Goal: Transaction & Acquisition: Purchase product/service

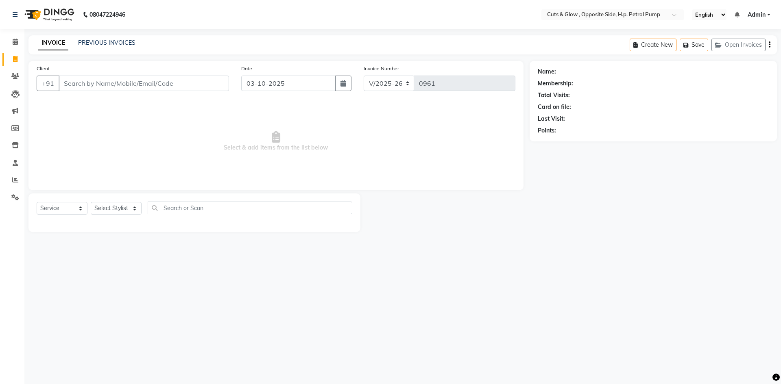
select select "6633"
select select "service"
click at [151, 84] on input "Client" at bounding box center [144, 83] width 170 height 15
type input "8081625598"
click at [215, 79] on button "Add Client" at bounding box center [208, 83] width 42 height 15
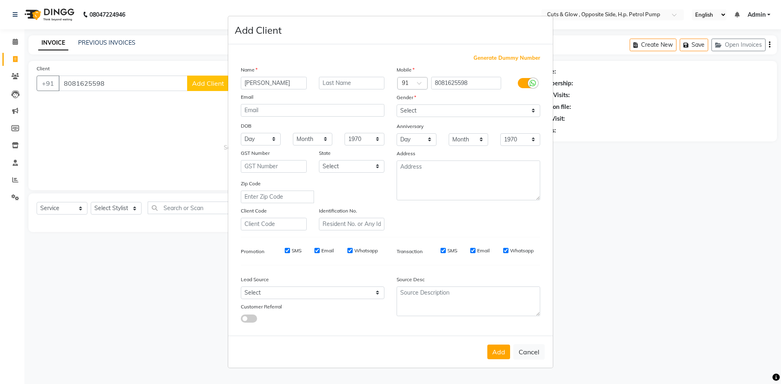
type input "[PERSON_NAME]"
click at [445, 111] on select "Select [DEMOGRAPHIC_DATA] [DEMOGRAPHIC_DATA] Other Prefer Not To Say" at bounding box center [468, 110] width 144 height 13
click at [396, 104] on select "Select [DEMOGRAPHIC_DATA] [DEMOGRAPHIC_DATA] Other Prefer Not To Say" at bounding box center [468, 110] width 144 height 13
click at [430, 109] on select "Select [DEMOGRAPHIC_DATA] [DEMOGRAPHIC_DATA] Other Prefer Not To Say" at bounding box center [468, 110] width 144 height 13
select select "[DEMOGRAPHIC_DATA]"
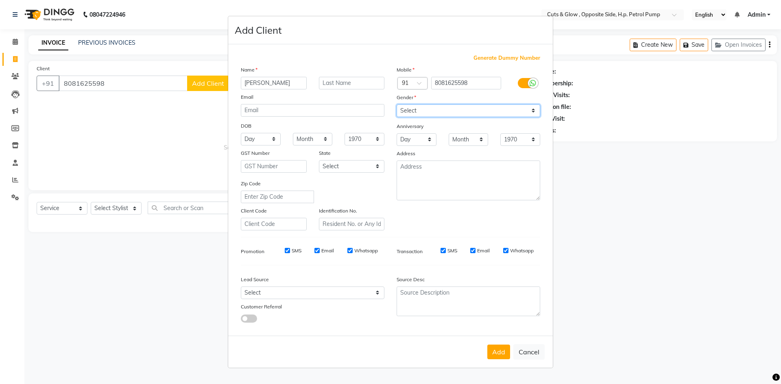
click at [396, 104] on select "Select [DEMOGRAPHIC_DATA] [DEMOGRAPHIC_DATA] Other Prefer Not To Say" at bounding box center [468, 110] width 144 height 13
click at [498, 348] on button "Add" at bounding box center [498, 352] width 23 height 15
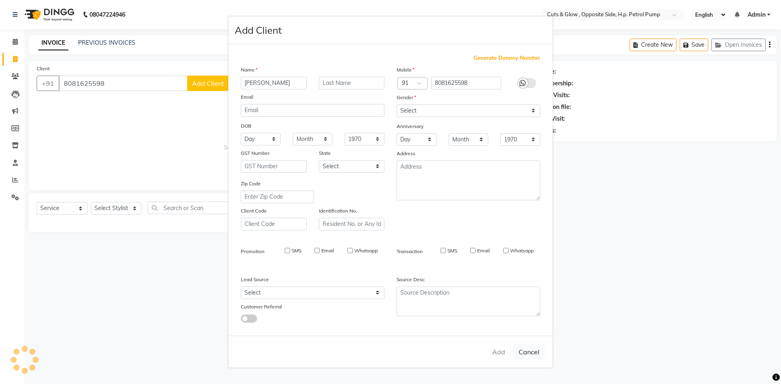
select select
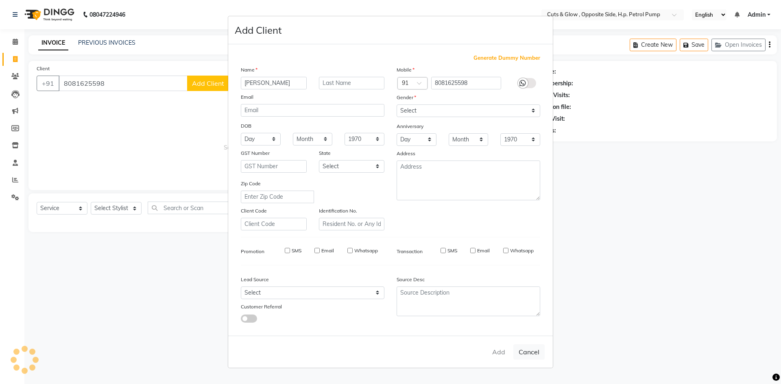
select select
checkbox input "false"
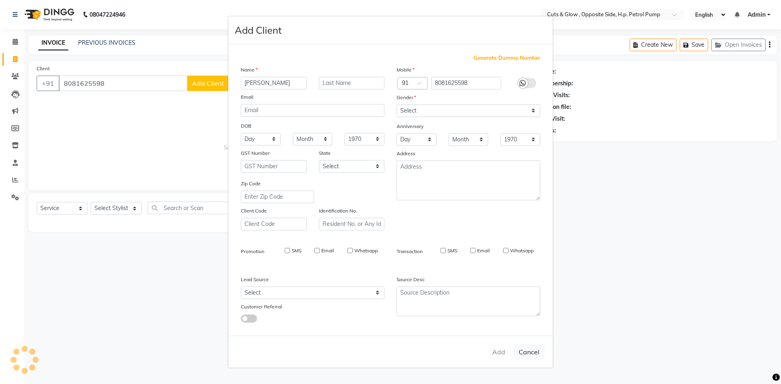
checkbox input "false"
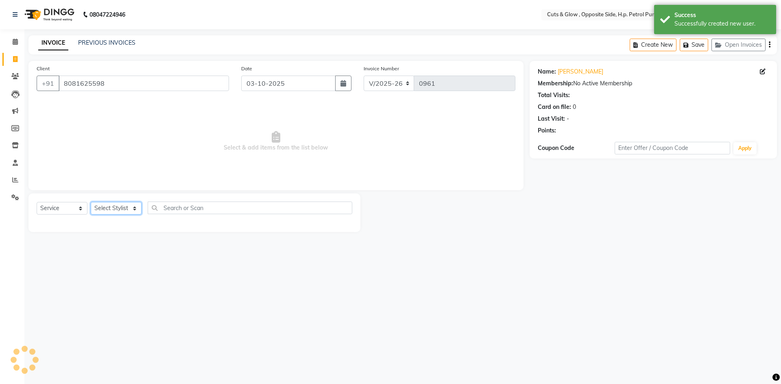
click at [112, 211] on select "Select Stylist [PERSON_NAME] [PERSON_NAME] [PERSON_NAME] [PERSON_NAME]" at bounding box center [116, 208] width 51 height 13
select select "52715"
click at [91, 202] on select "Select Stylist [PERSON_NAME] [PERSON_NAME] [PERSON_NAME] [PERSON_NAME]" at bounding box center [116, 208] width 51 height 13
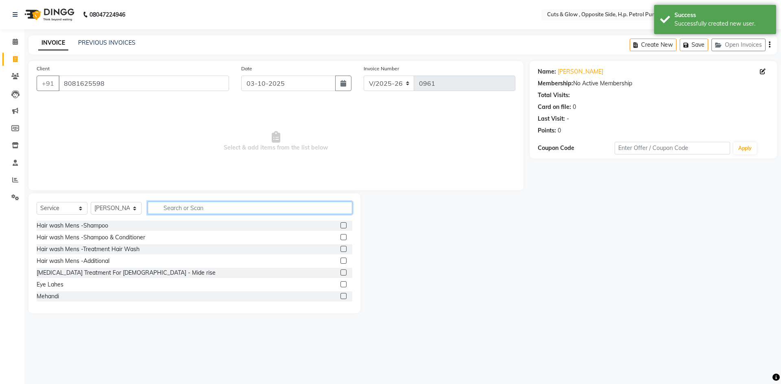
click at [190, 211] on input "text" at bounding box center [250, 208] width 204 height 13
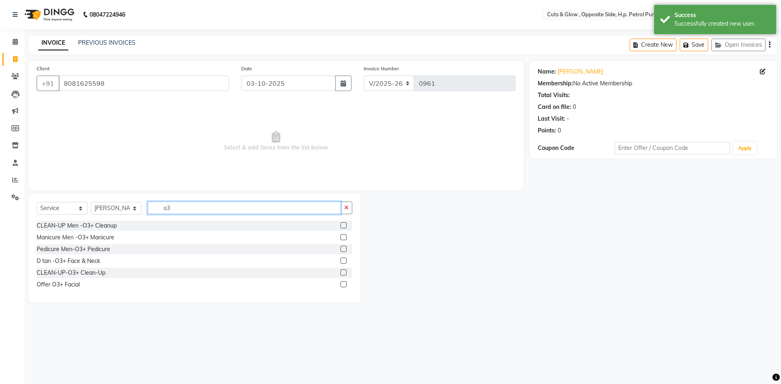
type input "o3"
click at [346, 271] on label at bounding box center [343, 273] width 6 height 6
click at [346, 271] on input "checkbox" at bounding box center [342, 272] width 5 height 5
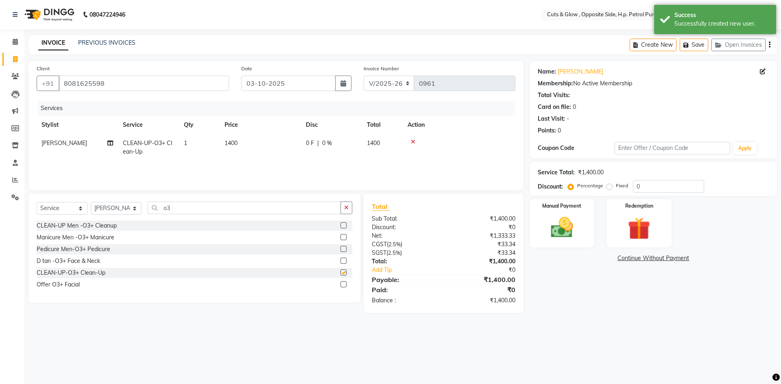
checkbox input "false"
click at [346, 261] on label at bounding box center [343, 261] width 6 height 6
click at [346, 261] on input "checkbox" at bounding box center [342, 261] width 5 height 5
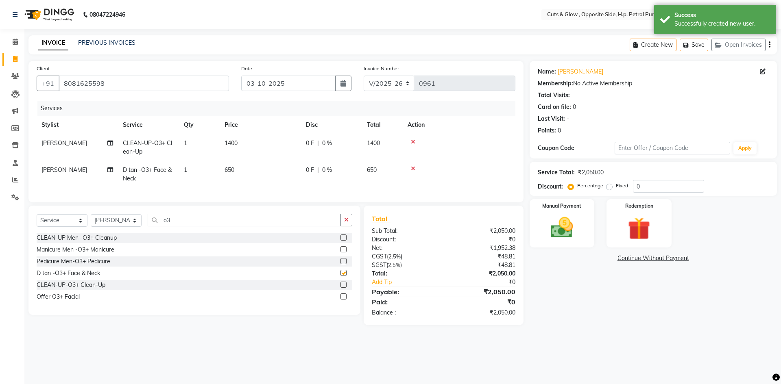
checkbox input "false"
click at [244, 171] on td "650" at bounding box center [260, 174] width 81 height 27
select select "52715"
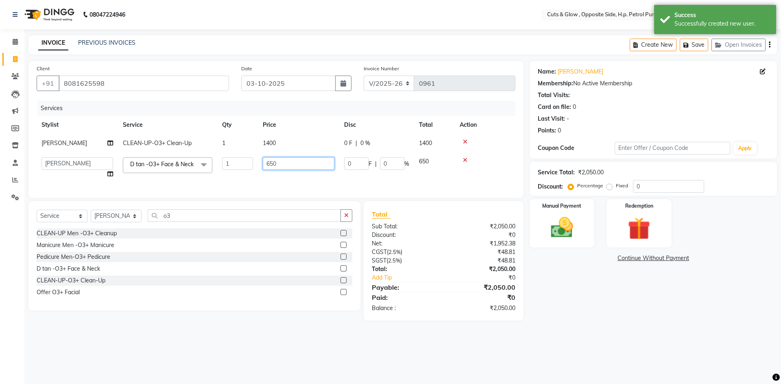
drag, startPoint x: 307, startPoint y: 165, endPoint x: 2, endPoint y: 218, distance: 308.7
click at [76, 198] on div "Client [PHONE_NUMBER] Date [DATE] Invoice Number V/2025 V/[PHONE_NUMBER] Servic…" at bounding box center [275, 129] width 495 height 137
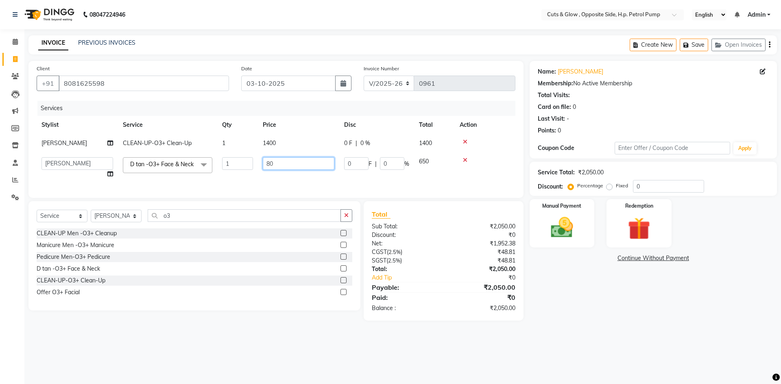
type input "800"
click at [594, 333] on main "INVOICE PREVIOUS INVOICES Create New Save Open Invoices Client [PHONE_NUMBER] D…" at bounding box center [402, 184] width 756 height 298
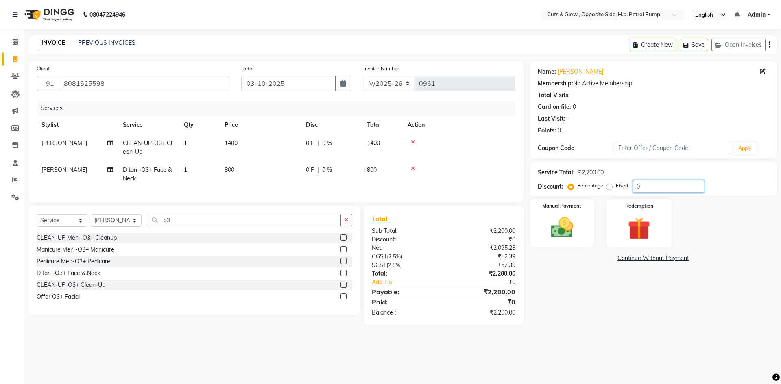
click at [650, 182] on input "0" at bounding box center [668, 186] width 71 height 13
type input "15"
click at [635, 297] on div "Name: [PERSON_NAME] Membership: No Active Membership Total Visits: Card on file…" at bounding box center [655, 193] width 253 height 264
click at [566, 229] on img at bounding box center [562, 227] width 38 height 27
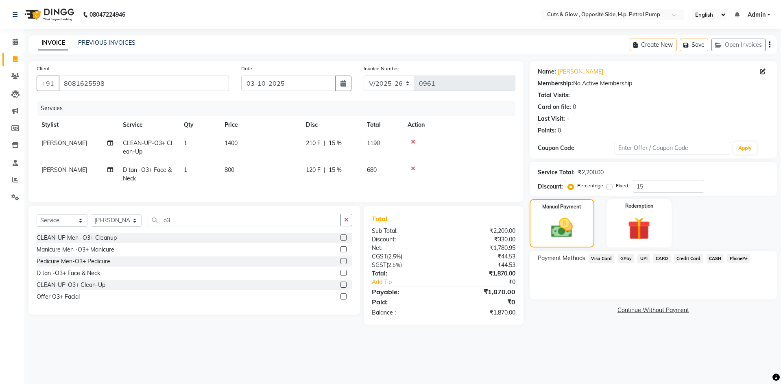
click at [715, 257] on span "CASH" at bounding box center [714, 258] width 17 height 9
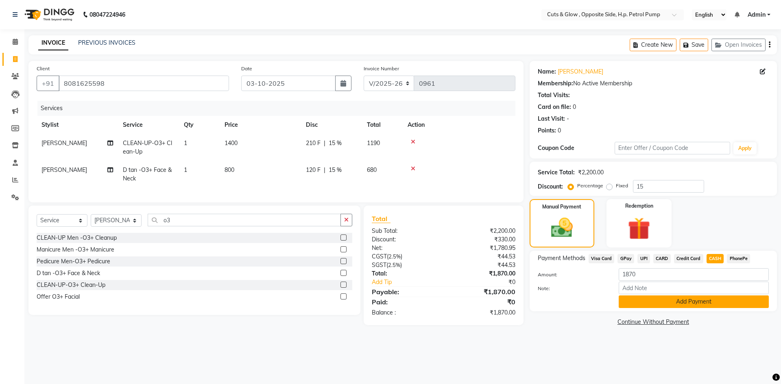
click at [722, 299] on button "Add Payment" at bounding box center [693, 302] width 150 height 13
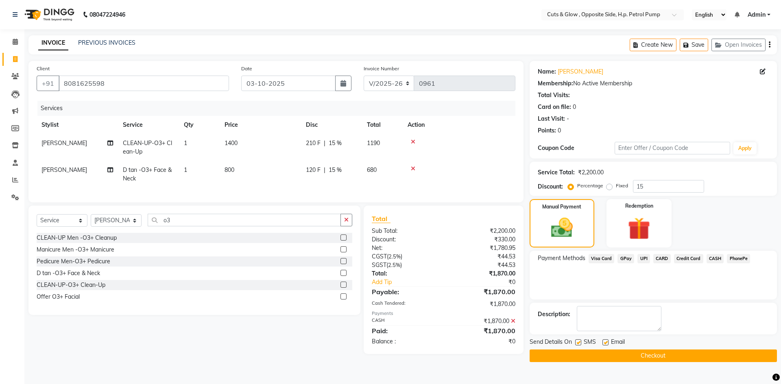
click at [727, 360] on button "Checkout" at bounding box center [652, 356] width 247 height 13
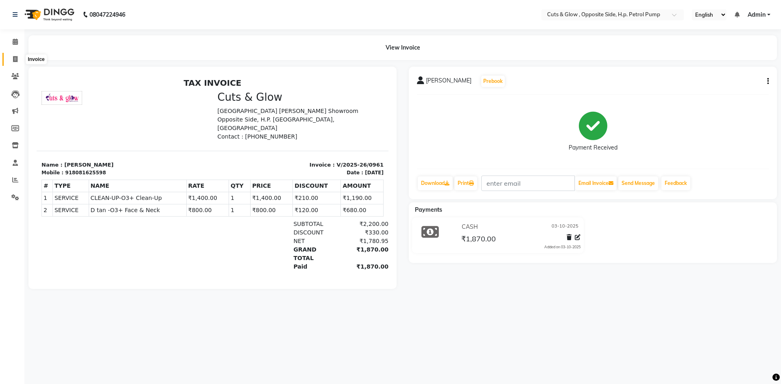
click at [11, 62] on span at bounding box center [15, 59] width 14 height 9
select select "service"
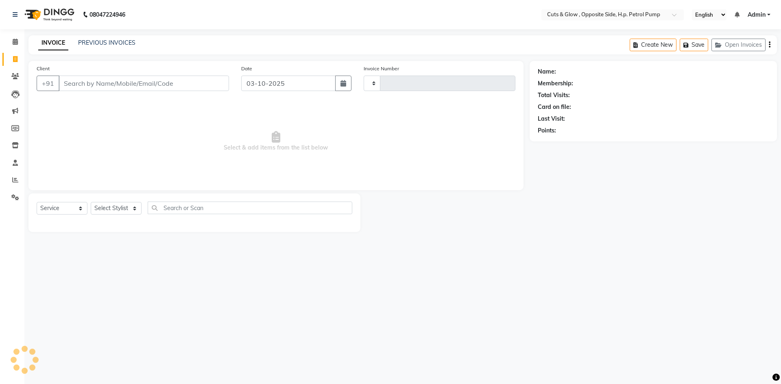
type input "0962"
select select "6633"
click at [149, 113] on span "Select & add items from the list below" at bounding box center [276, 141] width 479 height 81
click at [118, 39] on div "INVOICE PREVIOUS INVOICES Create New Save Open Invoices" at bounding box center [402, 44] width 748 height 19
click at [119, 45] on link "PREVIOUS INVOICES" at bounding box center [106, 42] width 57 height 7
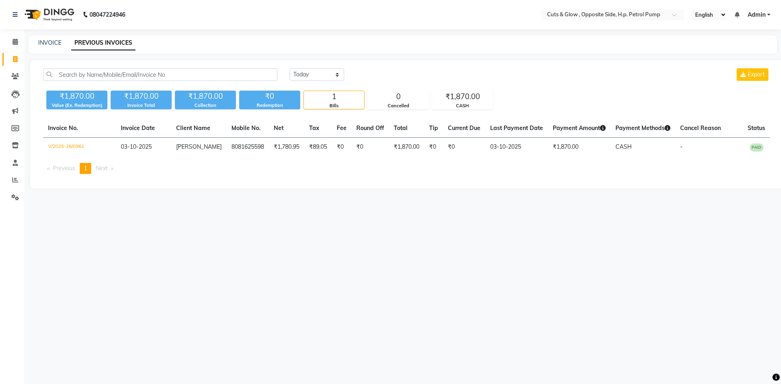
click at [233, 235] on div "08047224946 Select Location × Cuts & Glow , Opposite Side, H.p. Petrol Pump Eng…" at bounding box center [390, 192] width 781 height 384
click at [19, 56] on span at bounding box center [15, 59] width 14 height 9
select select "service"
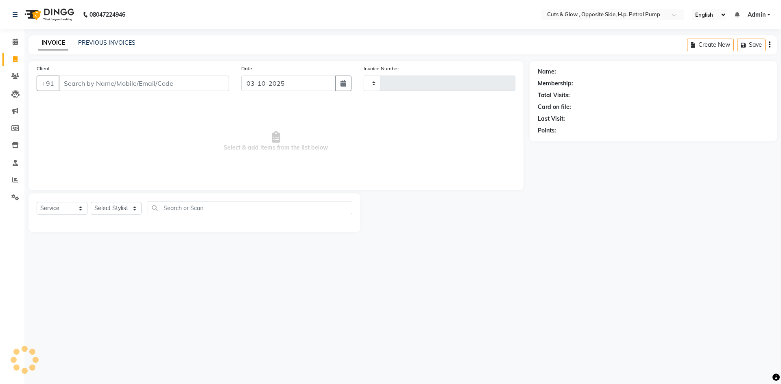
type input "0962"
select select "6633"
click at [156, 80] on input "Client" at bounding box center [144, 83] width 170 height 15
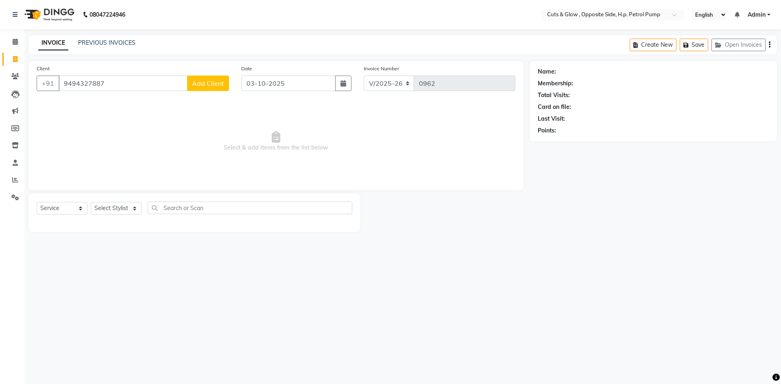
type input "9494327887"
click at [198, 78] on button "Add Client" at bounding box center [208, 83] width 42 height 15
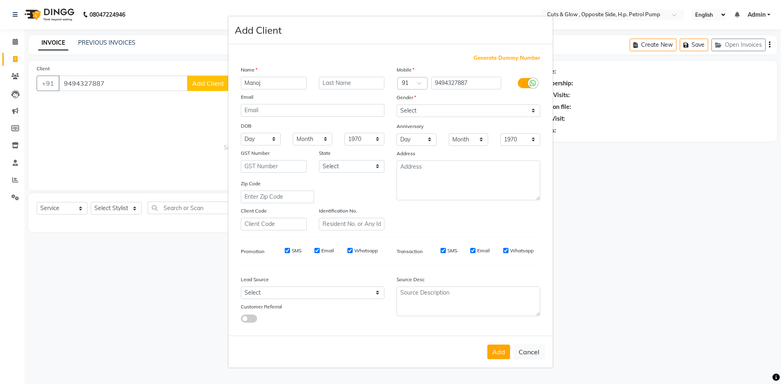
type input "Manoj"
click at [432, 111] on select "Select [DEMOGRAPHIC_DATA] [DEMOGRAPHIC_DATA] Other Prefer Not To Say" at bounding box center [468, 110] width 144 height 13
select select "[DEMOGRAPHIC_DATA]"
click at [396, 104] on select "Select [DEMOGRAPHIC_DATA] [DEMOGRAPHIC_DATA] Other Prefer Not To Say" at bounding box center [468, 110] width 144 height 13
click at [495, 349] on button "Add" at bounding box center [498, 352] width 23 height 15
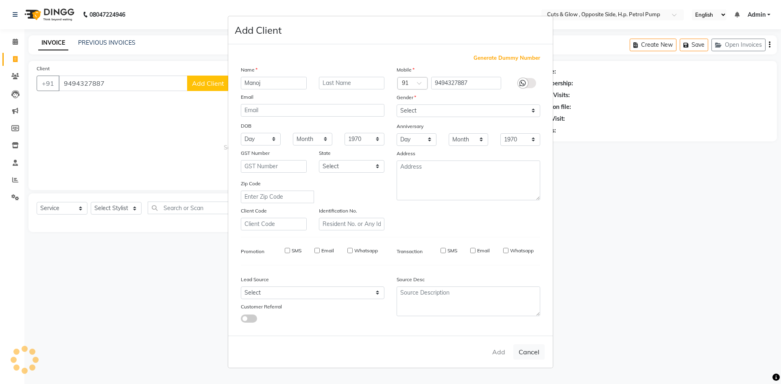
select select
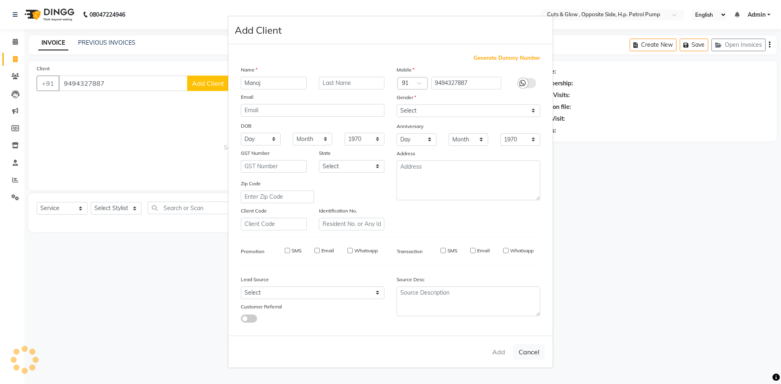
select select
checkbox input "false"
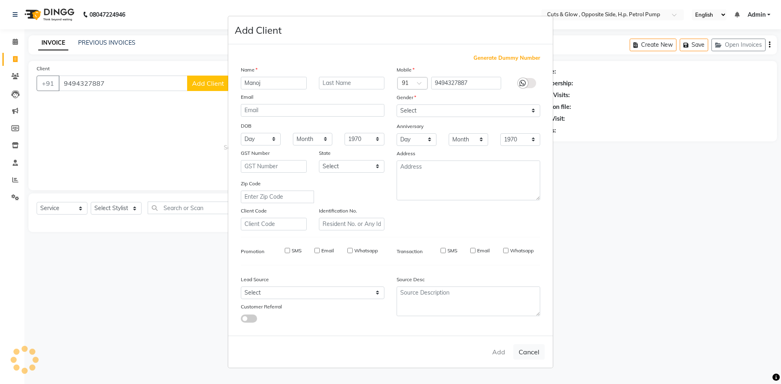
checkbox input "false"
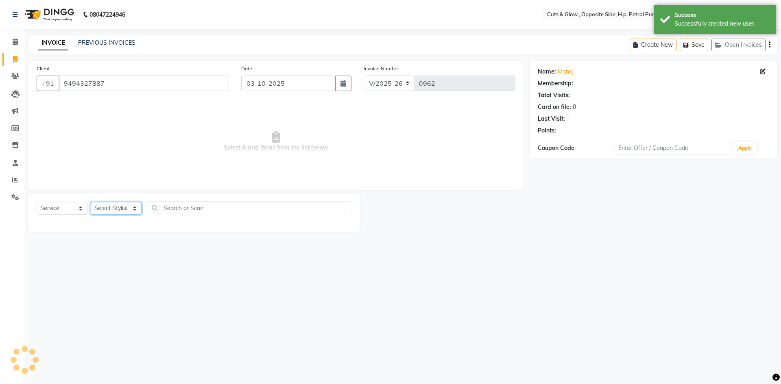
click at [101, 207] on select "Select Stylist [PERSON_NAME] [PERSON_NAME] [PERSON_NAME] [PERSON_NAME]" at bounding box center [116, 208] width 51 height 13
select select "92372"
click at [91, 202] on select "Select Stylist [PERSON_NAME] [PERSON_NAME] [PERSON_NAME] [PERSON_NAME]" at bounding box center [116, 208] width 51 height 13
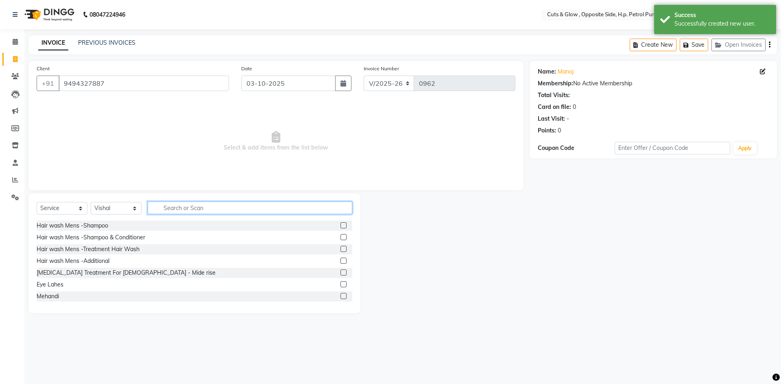
click at [171, 211] on input "text" at bounding box center [250, 208] width 204 height 13
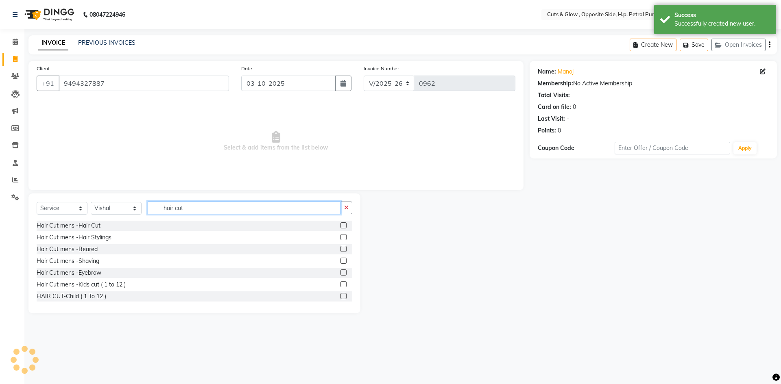
type input "hair cut"
click at [340, 224] on label at bounding box center [343, 225] width 6 height 6
click at [340, 224] on input "checkbox" at bounding box center [342, 225] width 5 height 5
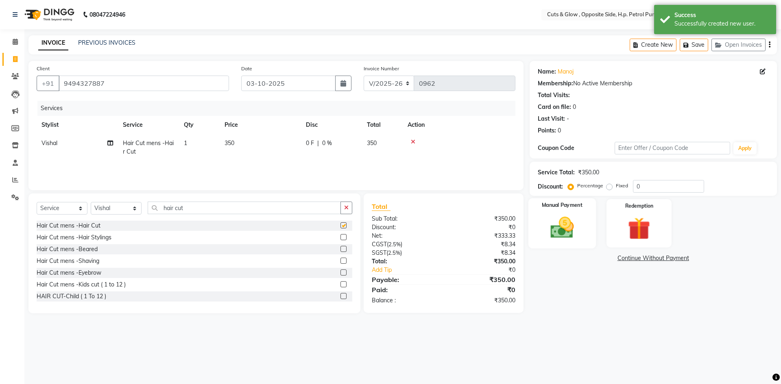
checkbox input "false"
click at [543, 222] on img at bounding box center [562, 227] width 38 height 27
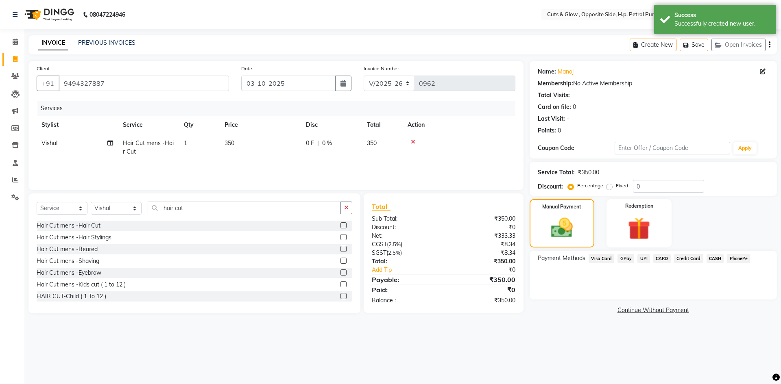
click at [706, 258] on span "CASH" at bounding box center [714, 258] width 17 height 9
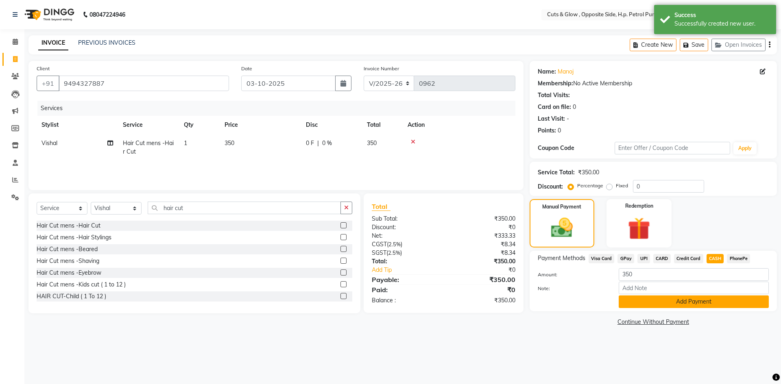
click at [701, 296] on button "Add Payment" at bounding box center [693, 302] width 150 height 13
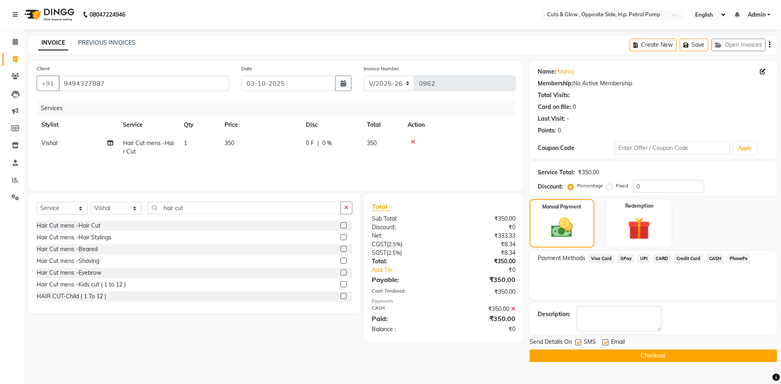
click at [695, 359] on button "Checkout" at bounding box center [652, 356] width 247 height 13
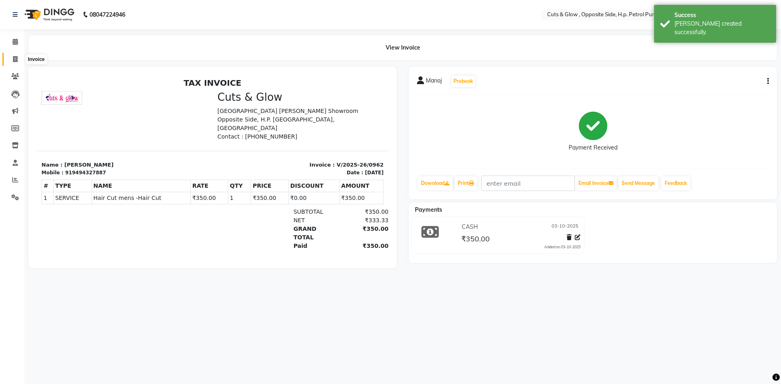
drag, startPoint x: 11, startPoint y: 55, endPoint x: 38, endPoint y: 64, distance: 29.1
click at [11, 55] on span at bounding box center [15, 59] width 14 height 9
select select "service"
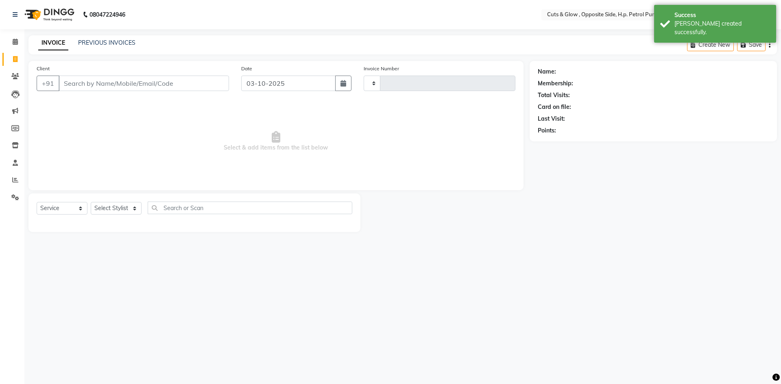
type input "0963"
select select "6633"
click at [122, 44] on link "PREVIOUS INVOICES" at bounding box center [106, 42] width 57 height 7
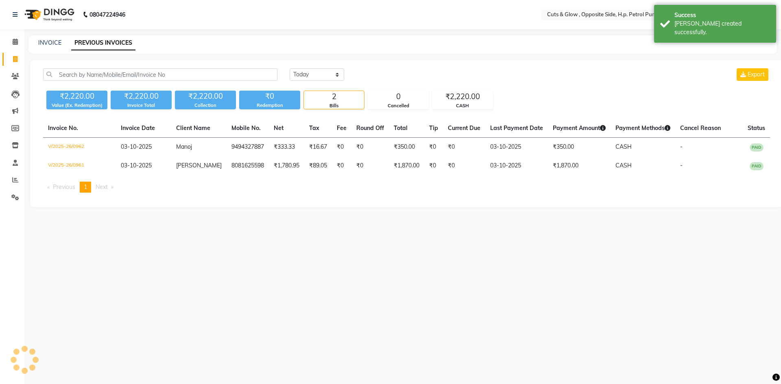
drag, startPoint x: 284, startPoint y: 249, endPoint x: 83, endPoint y: 98, distance: 250.9
click at [284, 248] on div "08047224946 Select Location × Cuts & Glow , Opposite Side, H.p. Petrol Pump Eng…" at bounding box center [390, 192] width 781 height 384
click at [15, 57] on icon at bounding box center [15, 59] width 4 height 6
select select "service"
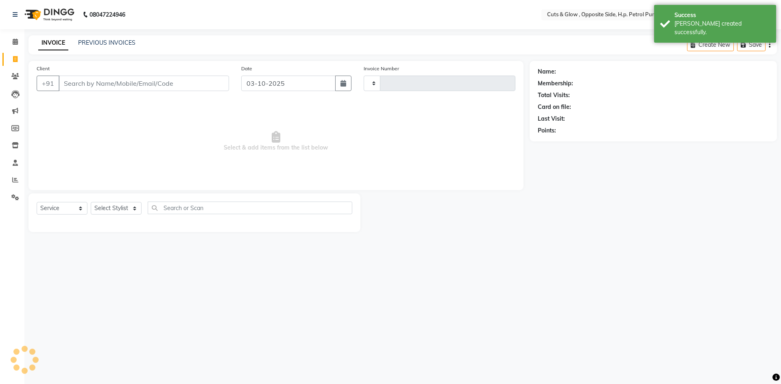
type input "0963"
select select "6633"
click at [238, 177] on span "Select & add items from the list below" at bounding box center [276, 141] width 479 height 81
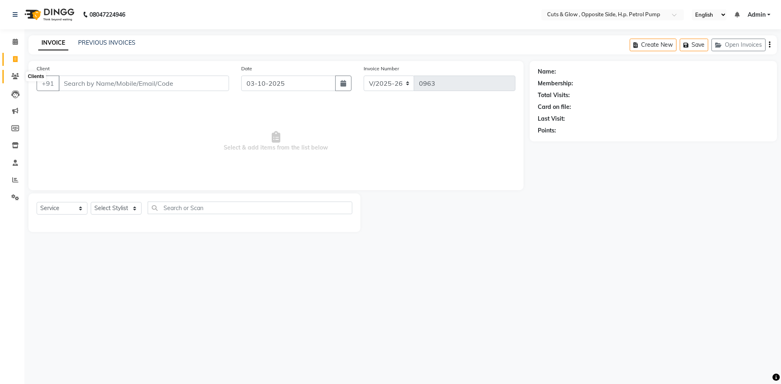
click at [17, 76] on icon at bounding box center [15, 76] width 8 height 6
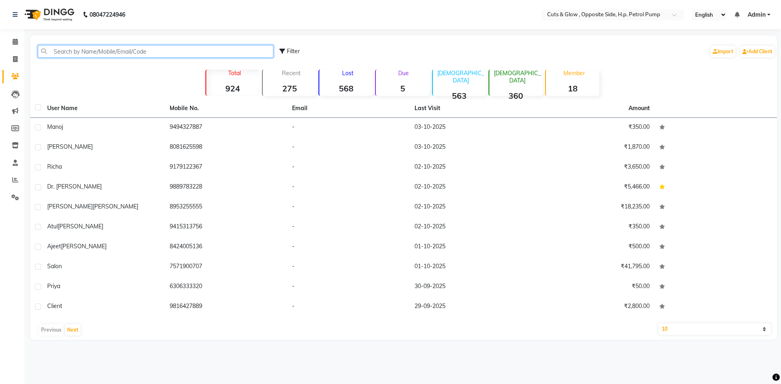
click at [221, 57] on input "text" at bounding box center [155, 51] width 235 height 13
click at [112, 51] on input "text" at bounding box center [155, 51] width 235 height 13
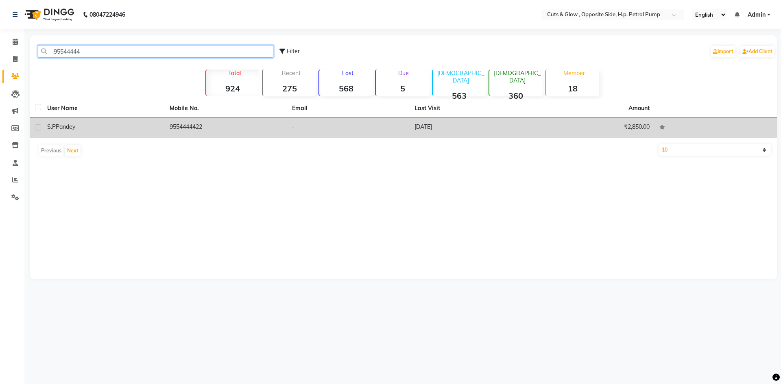
type input "95544444"
click at [153, 127] on div "[PERSON_NAME]" at bounding box center [103, 127] width 113 height 9
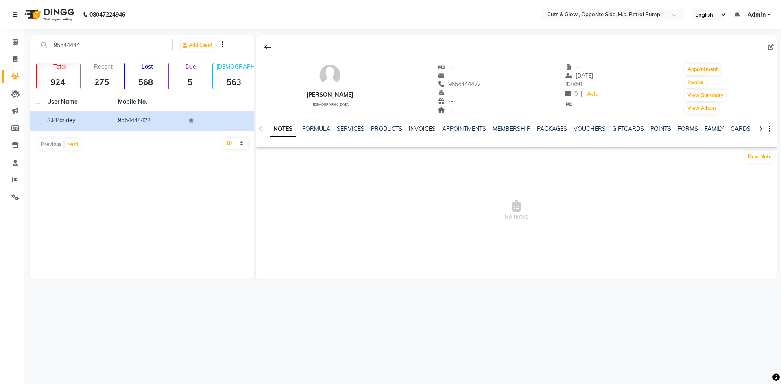
click at [425, 126] on link "INVOICES" at bounding box center [422, 128] width 27 height 7
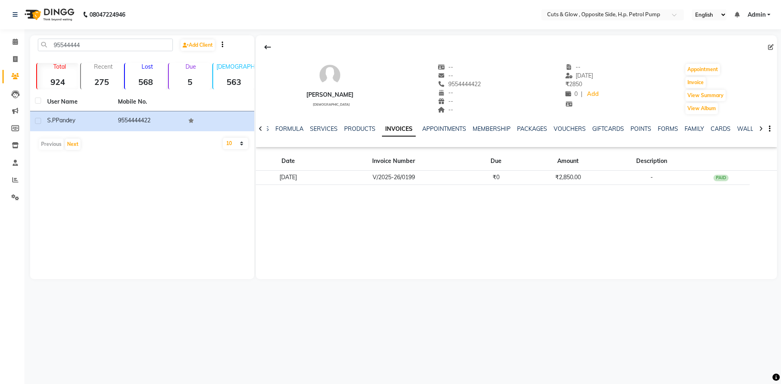
click at [372, 250] on div "S.P Pandey [DEMOGRAPHIC_DATA] -- -- 9554444422 -- -- -- -- [DATE] ₹ 2850 0 | Ad…" at bounding box center [516, 157] width 521 height 244
click at [15, 60] on icon at bounding box center [15, 59] width 4 height 6
select select "6633"
select select "service"
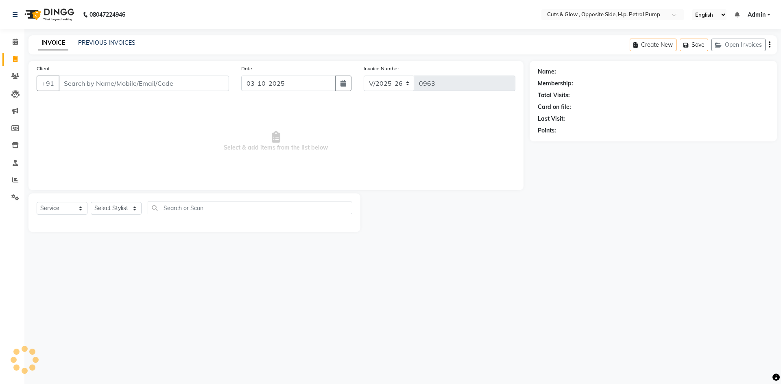
click at [182, 149] on span "Select & add items from the list below" at bounding box center [276, 141] width 479 height 81
click at [151, 84] on input "Client" at bounding box center [144, 83] width 170 height 15
type input "8586816048"
click at [205, 87] on span "Add Client" at bounding box center [208, 83] width 32 height 8
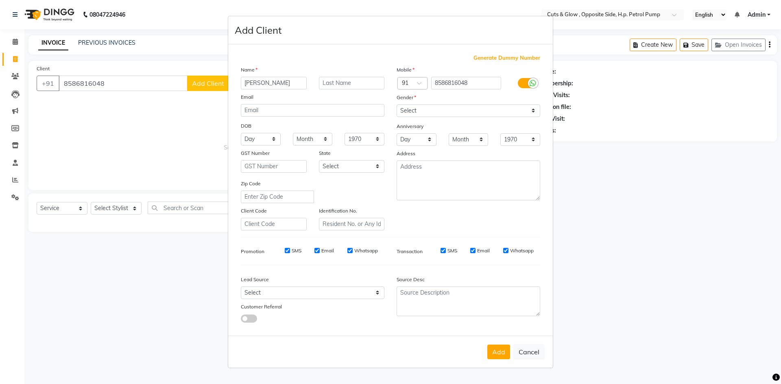
type input "[PERSON_NAME]"
type input "Srivastava"
click at [468, 109] on select "Select [DEMOGRAPHIC_DATA] [DEMOGRAPHIC_DATA] Other Prefer Not To Say" at bounding box center [468, 110] width 144 height 13
select select "[DEMOGRAPHIC_DATA]"
click at [396, 104] on select "Select [DEMOGRAPHIC_DATA] [DEMOGRAPHIC_DATA] Other Prefer Not To Say" at bounding box center [468, 110] width 144 height 13
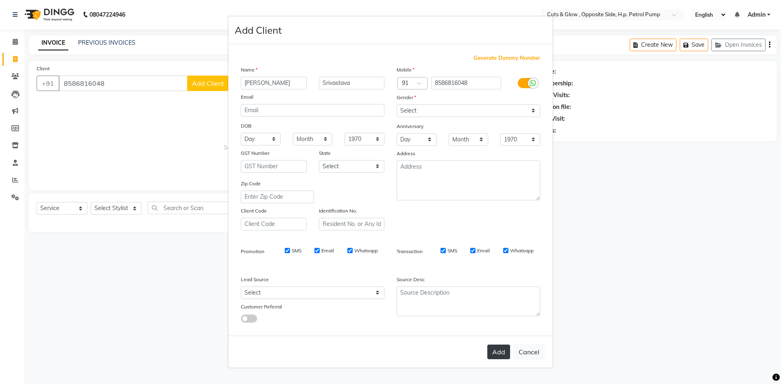
click at [496, 347] on button "Add" at bounding box center [498, 352] width 23 height 15
select select
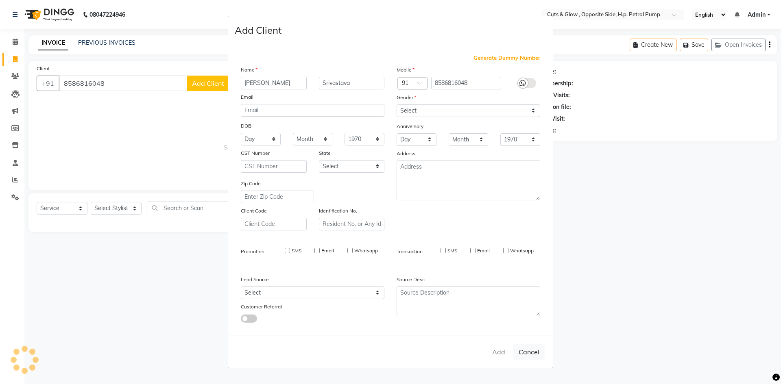
select select
checkbox input "false"
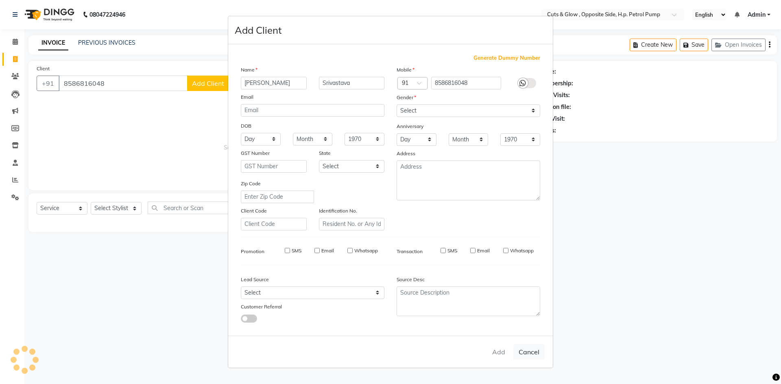
checkbox input "false"
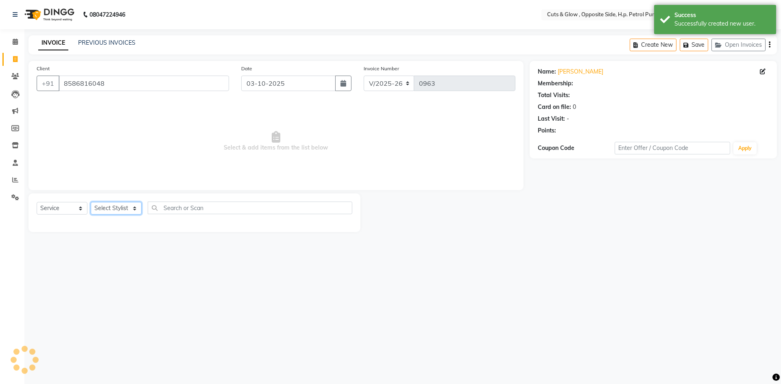
click at [118, 211] on select "Select Stylist [PERSON_NAME] [PERSON_NAME] [PERSON_NAME] [PERSON_NAME]" at bounding box center [116, 208] width 51 height 13
select select "92372"
click at [91, 202] on select "Select Stylist [PERSON_NAME] [PERSON_NAME] [PERSON_NAME] [PERSON_NAME]" at bounding box center [116, 208] width 51 height 13
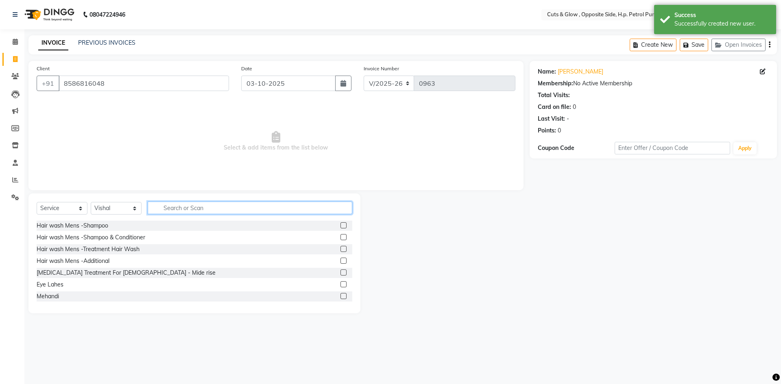
click at [164, 209] on input "text" at bounding box center [250, 208] width 204 height 13
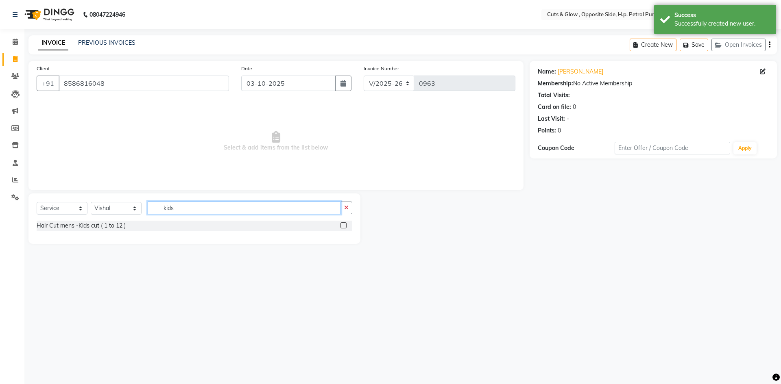
type input "kids"
click at [343, 224] on label at bounding box center [343, 225] width 6 height 6
click at [343, 224] on input "checkbox" at bounding box center [342, 225] width 5 height 5
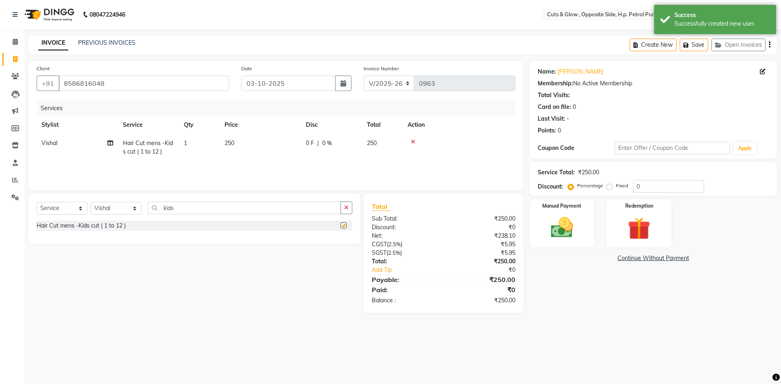
checkbox input "false"
click at [257, 142] on td "250" at bounding box center [260, 147] width 81 height 27
select select "92372"
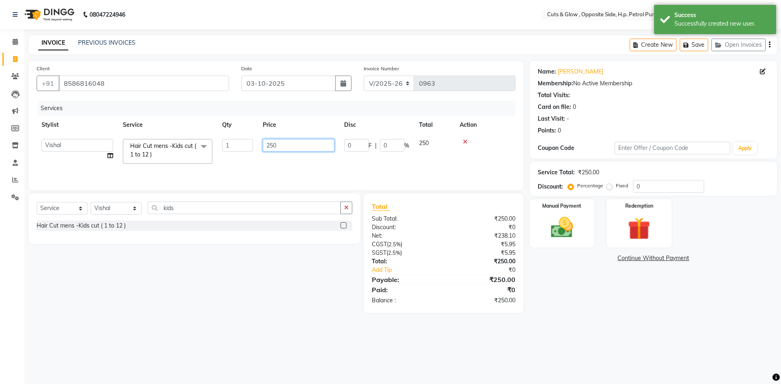
drag, startPoint x: 299, startPoint y: 147, endPoint x: 140, endPoint y: 195, distance: 166.0
click at [147, 183] on div "Client [PHONE_NUMBER] Date [DATE] Invoice Number V/2025 V/[PHONE_NUMBER] Servic…" at bounding box center [275, 125] width 495 height 129
type input "300"
click at [178, 296] on div "Select Service Product Membership Package Voucher Prepaid Gift Card Select Styl…" at bounding box center [191, 254] width 338 height 120
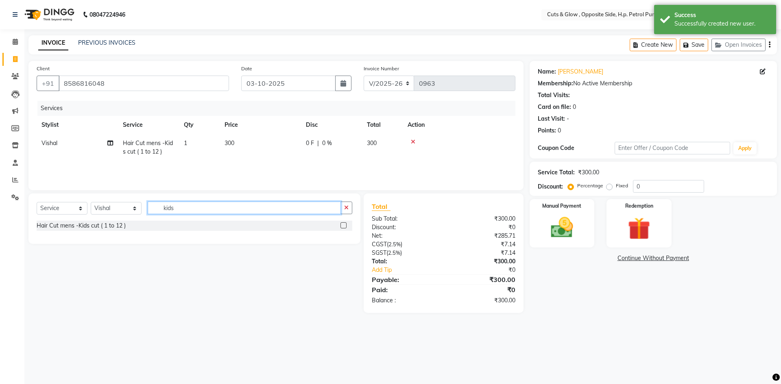
drag, startPoint x: 192, startPoint y: 210, endPoint x: 15, endPoint y: 225, distance: 177.5
click at [16, 225] on app-home "08047224946 Select Location × Cuts & Glow , Opposite Side, H.p. Petrol Pump Eng…" at bounding box center [390, 162] width 781 height 325
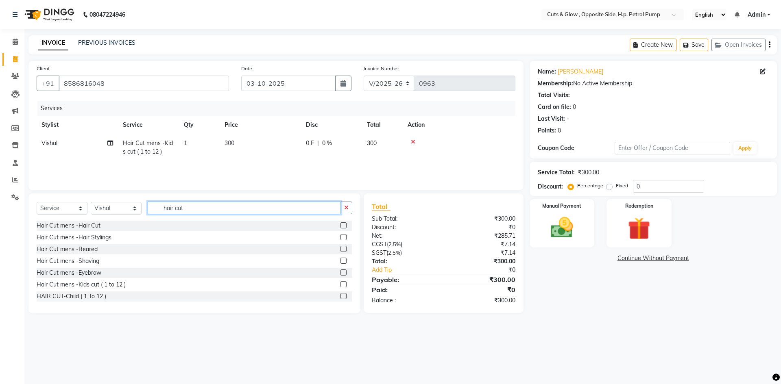
type input "hair cut"
click at [340, 261] on label at bounding box center [343, 261] width 6 height 6
click at [340, 261] on input "checkbox" at bounding box center [342, 261] width 5 height 5
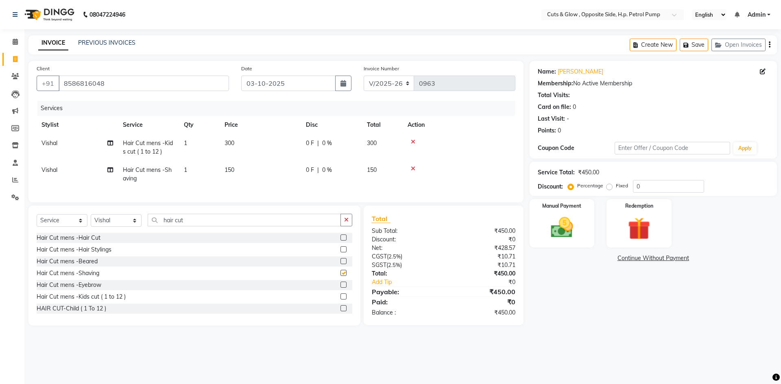
checkbox input "false"
click at [340, 241] on label at bounding box center [343, 238] width 6 height 6
click at [340, 241] on input "checkbox" at bounding box center [342, 237] width 5 height 5
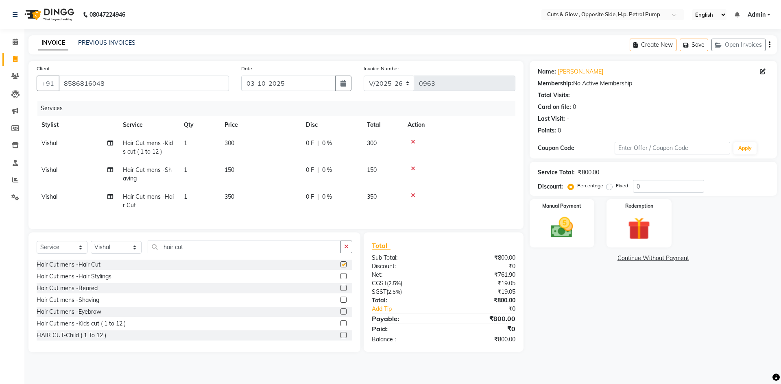
checkbox input "false"
drag, startPoint x: 236, startPoint y: 254, endPoint x: 0, endPoint y: 298, distance: 239.9
click at [0, 283] on app-home "08047224946 Select Location × Cuts & Glow , Opposite Side, H.p. Petrol Pump Eng…" at bounding box center [390, 182] width 781 height 365
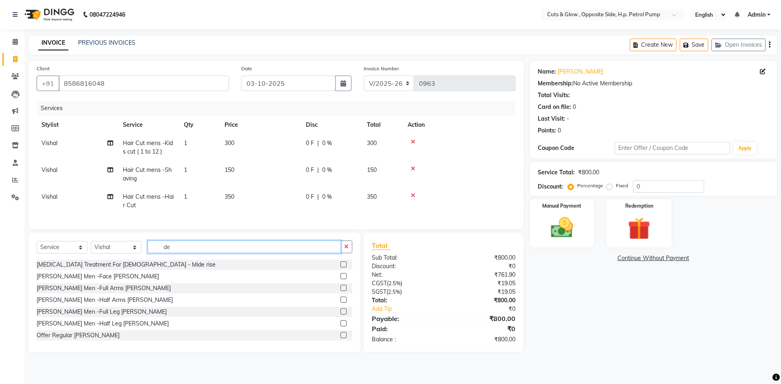
type input "de"
click at [340, 279] on label at bounding box center [343, 276] width 6 height 6
click at [340, 279] on input "checkbox" at bounding box center [342, 276] width 5 height 5
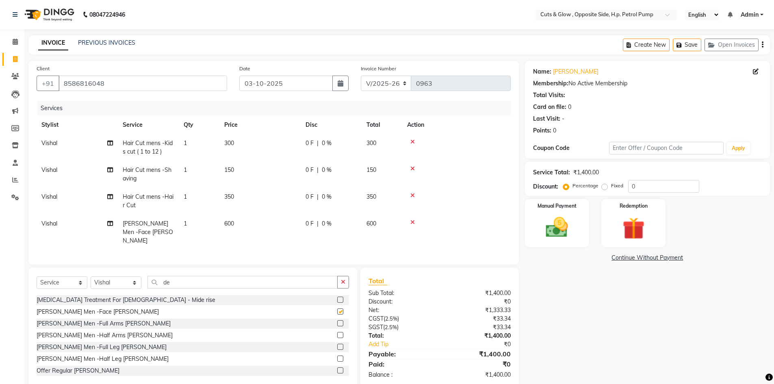
checkbox input "false"
click at [519, 325] on div "Total Sub Total: ₹1,400.00 Discount: ₹0 Net: ₹1,333.33 CGST ( 2.5% ) ₹33.34 SGS…" at bounding box center [441, 328] width 168 height 120
click at [720, 272] on div "Name: [PERSON_NAME] Membership: No Active Membership Total Visits: Card on file…" at bounding box center [650, 224] width 251 height 327
click at [560, 229] on img at bounding box center [557, 227] width 37 height 26
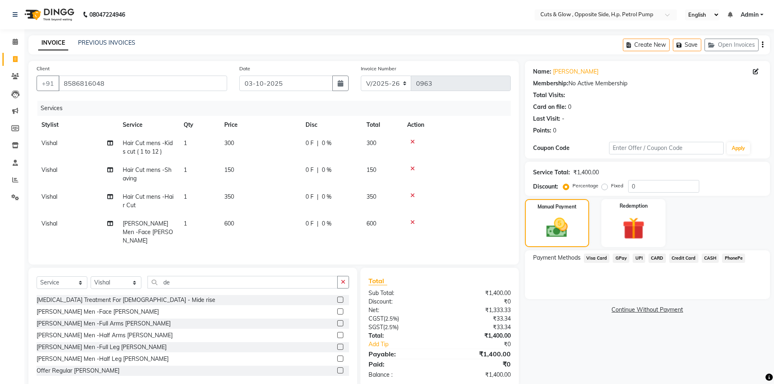
click at [637, 258] on span "UPI" at bounding box center [639, 258] width 13 height 9
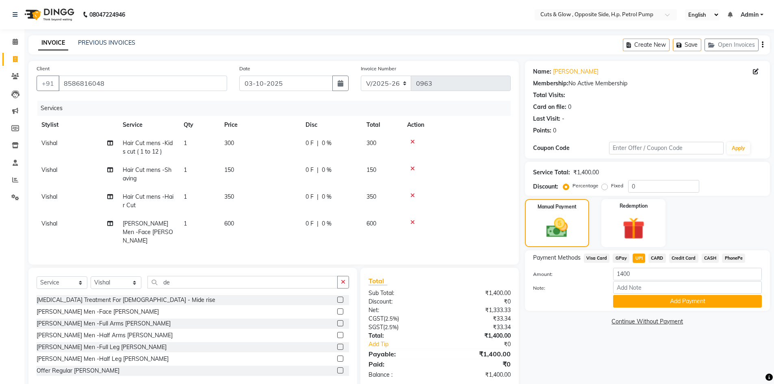
click at [639, 300] on button "Add Payment" at bounding box center [687, 301] width 149 height 13
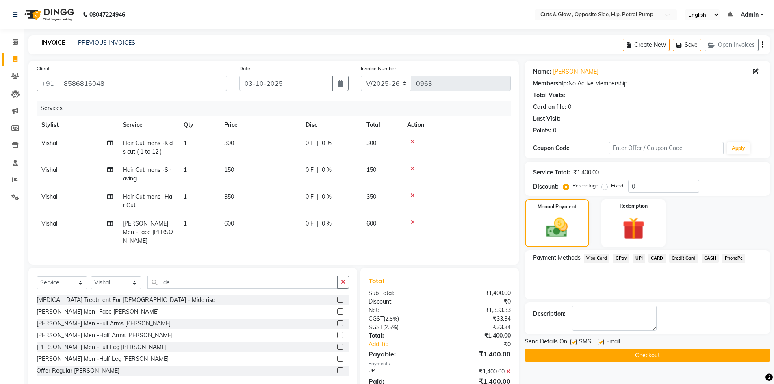
click at [646, 355] on button "Checkout" at bounding box center [647, 355] width 245 height 13
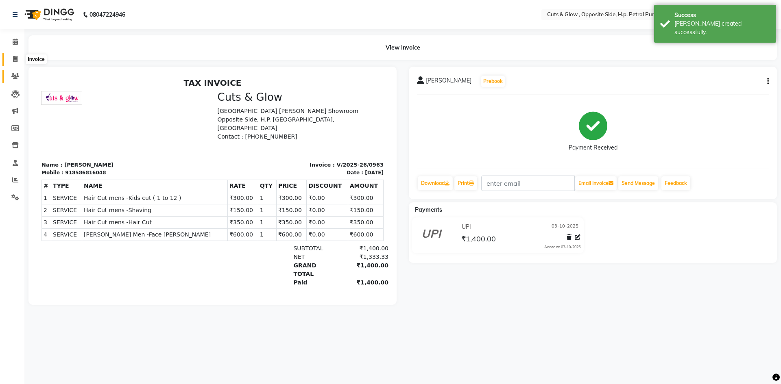
drag, startPoint x: 15, startPoint y: 61, endPoint x: 16, endPoint y: 70, distance: 9.4
click at [15, 61] on icon at bounding box center [15, 59] width 4 height 6
select select "service"
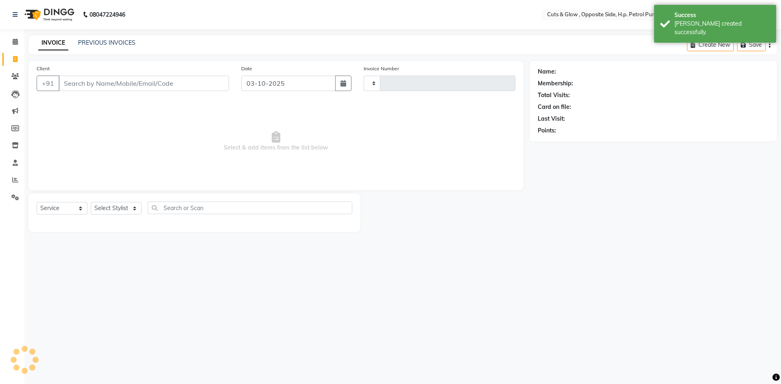
type input "0964"
select select "6633"
click at [141, 157] on span "Select & add items from the list below" at bounding box center [276, 141] width 479 height 81
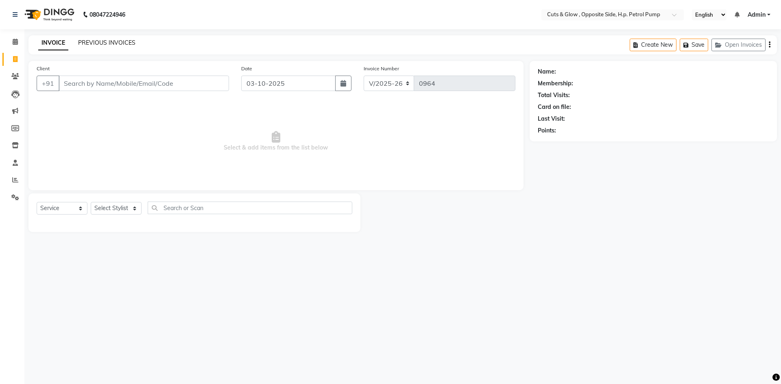
click at [131, 44] on link "PREVIOUS INVOICES" at bounding box center [106, 42] width 57 height 7
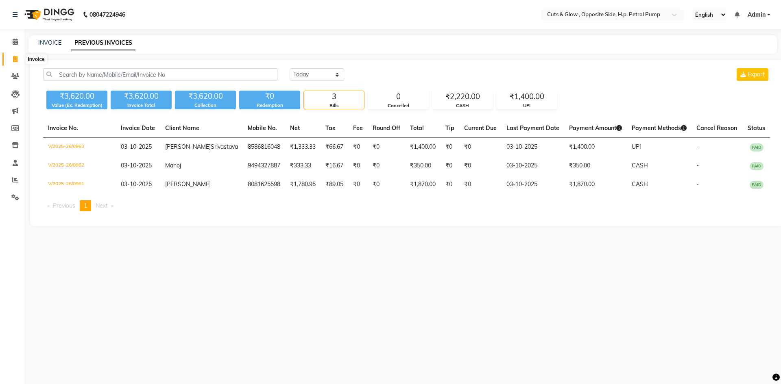
click at [20, 58] on span at bounding box center [15, 59] width 14 height 9
select select "service"
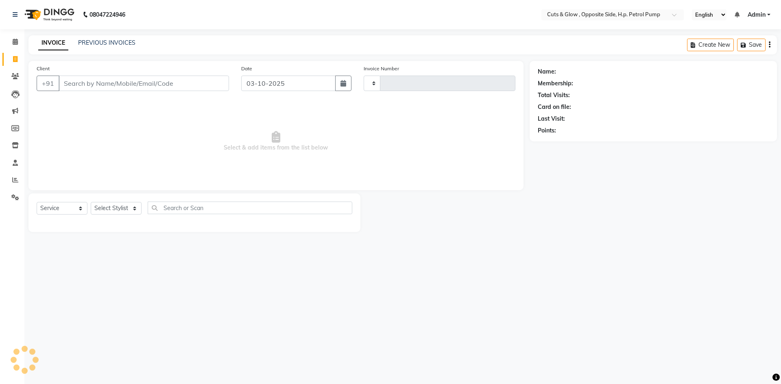
type input "0964"
select select "6633"
click at [117, 125] on span "Select & add items from the list below" at bounding box center [276, 141] width 479 height 81
